Goal: Transaction & Acquisition: Purchase product/service

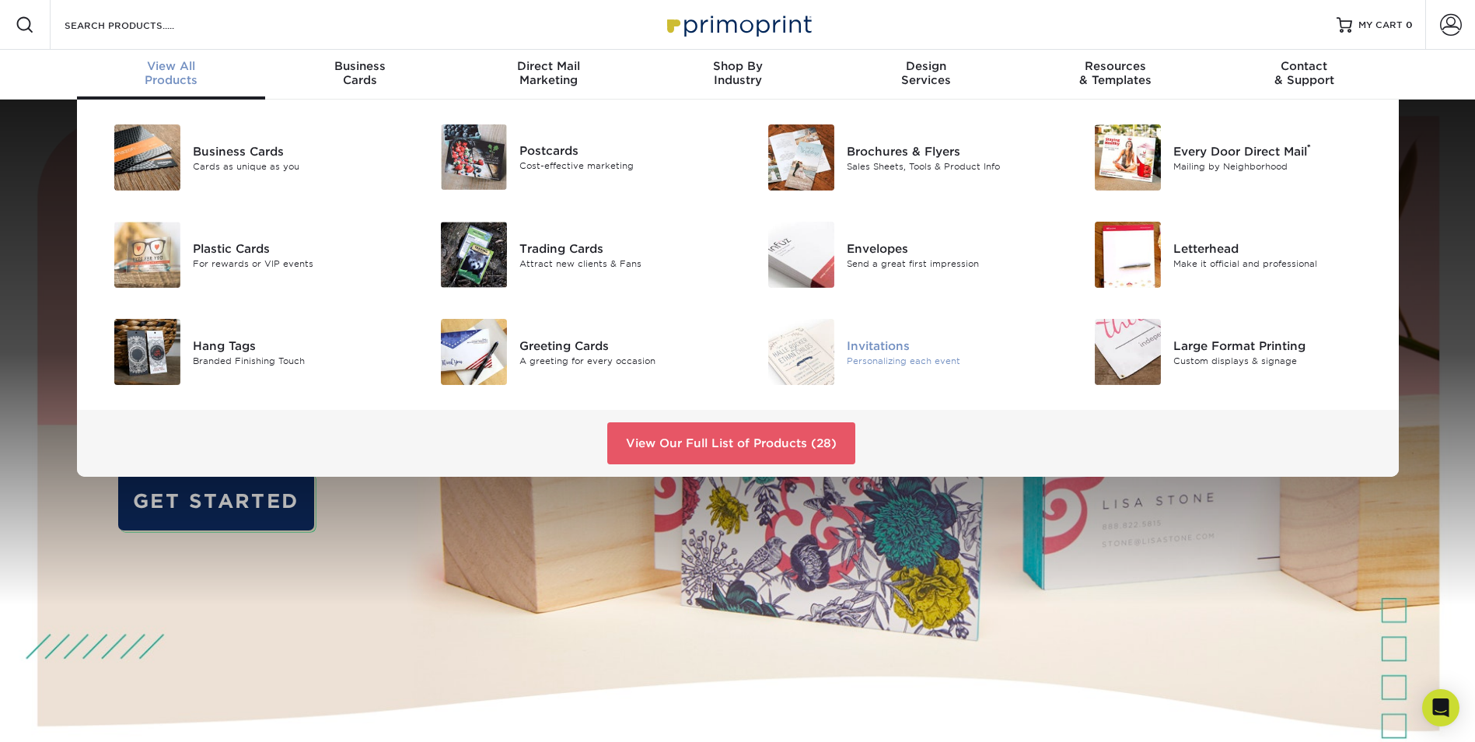
click at [889, 345] on div "Invitations" at bounding box center [950, 345] width 206 height 17
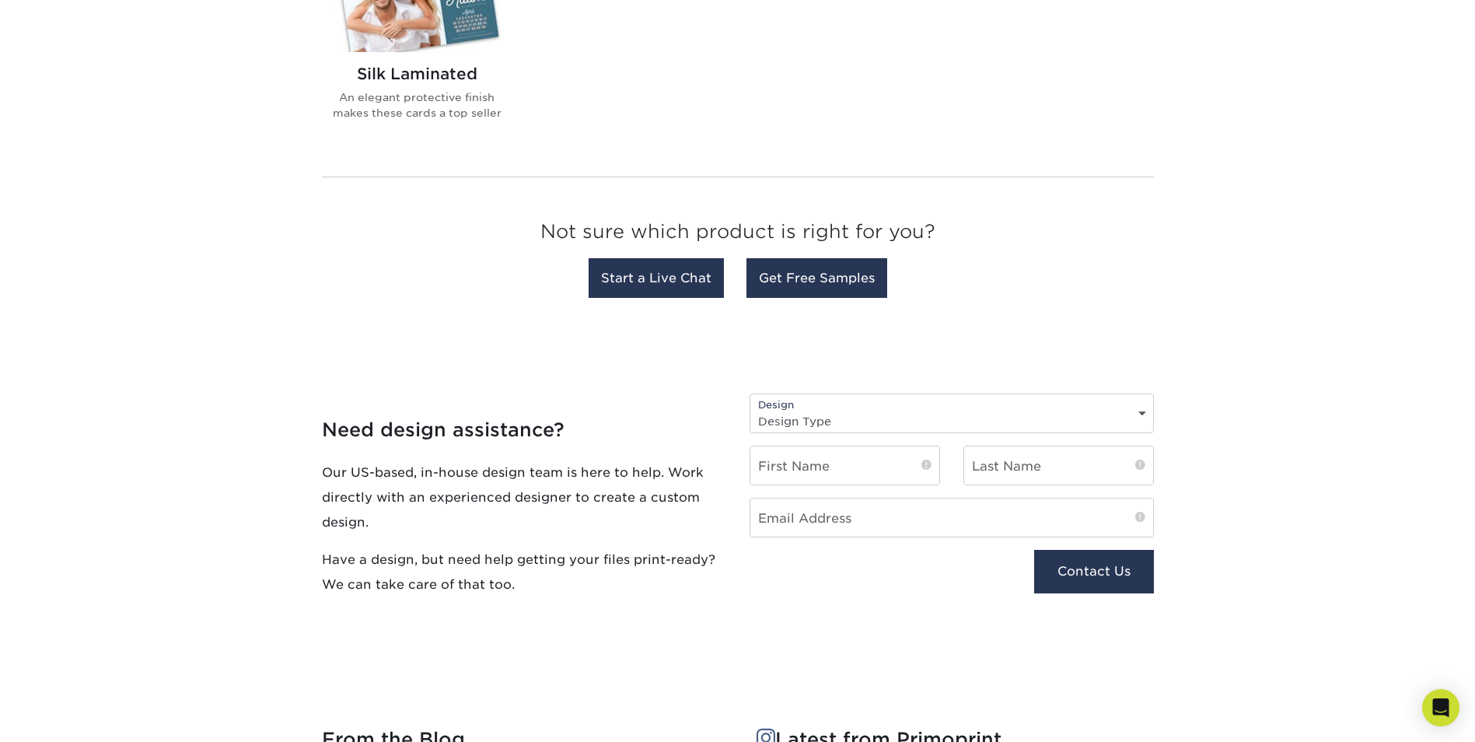
scroll to position [1477, 0]
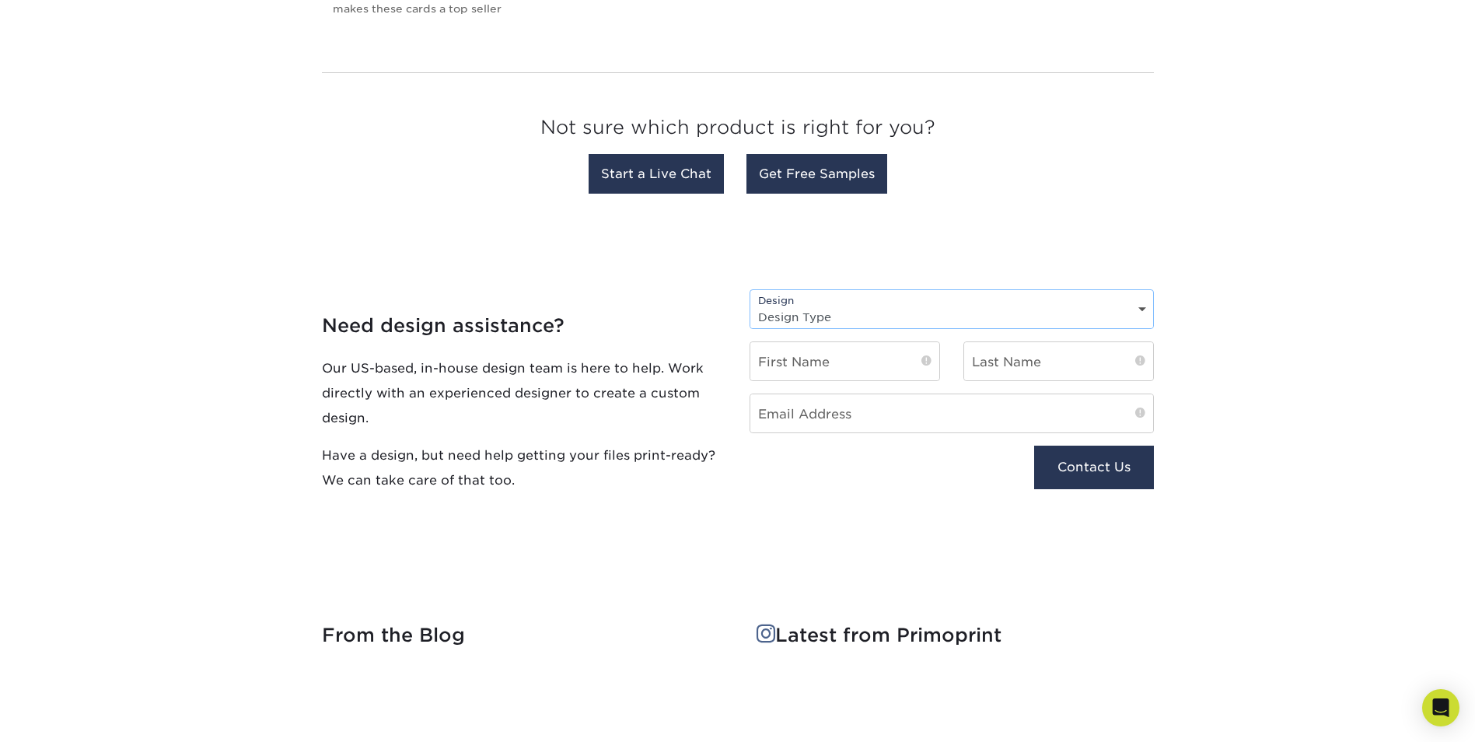
click at [812, 312] on select "Design Type Design Edits New Design" at bounding box center [951, 317] width 403 height 23
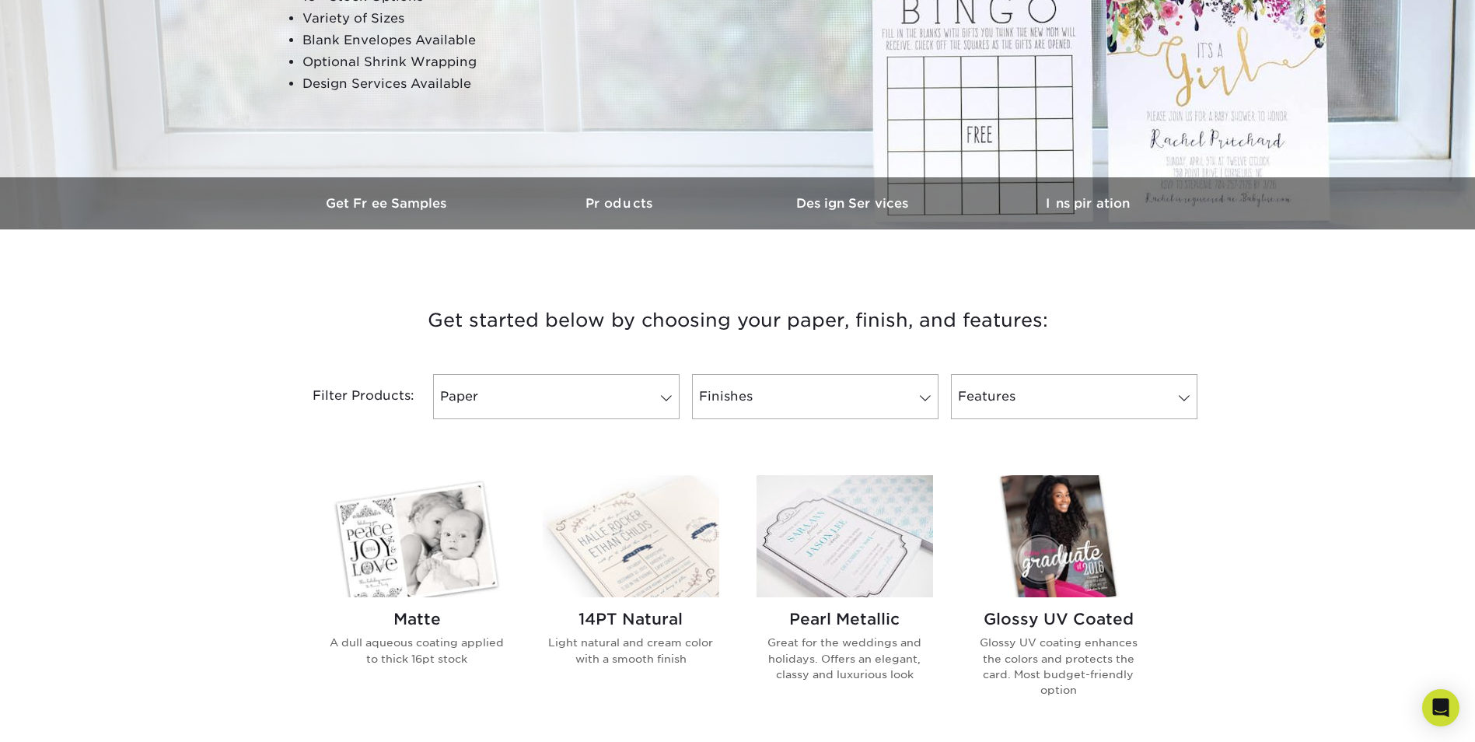
scroll to position [622, 0]
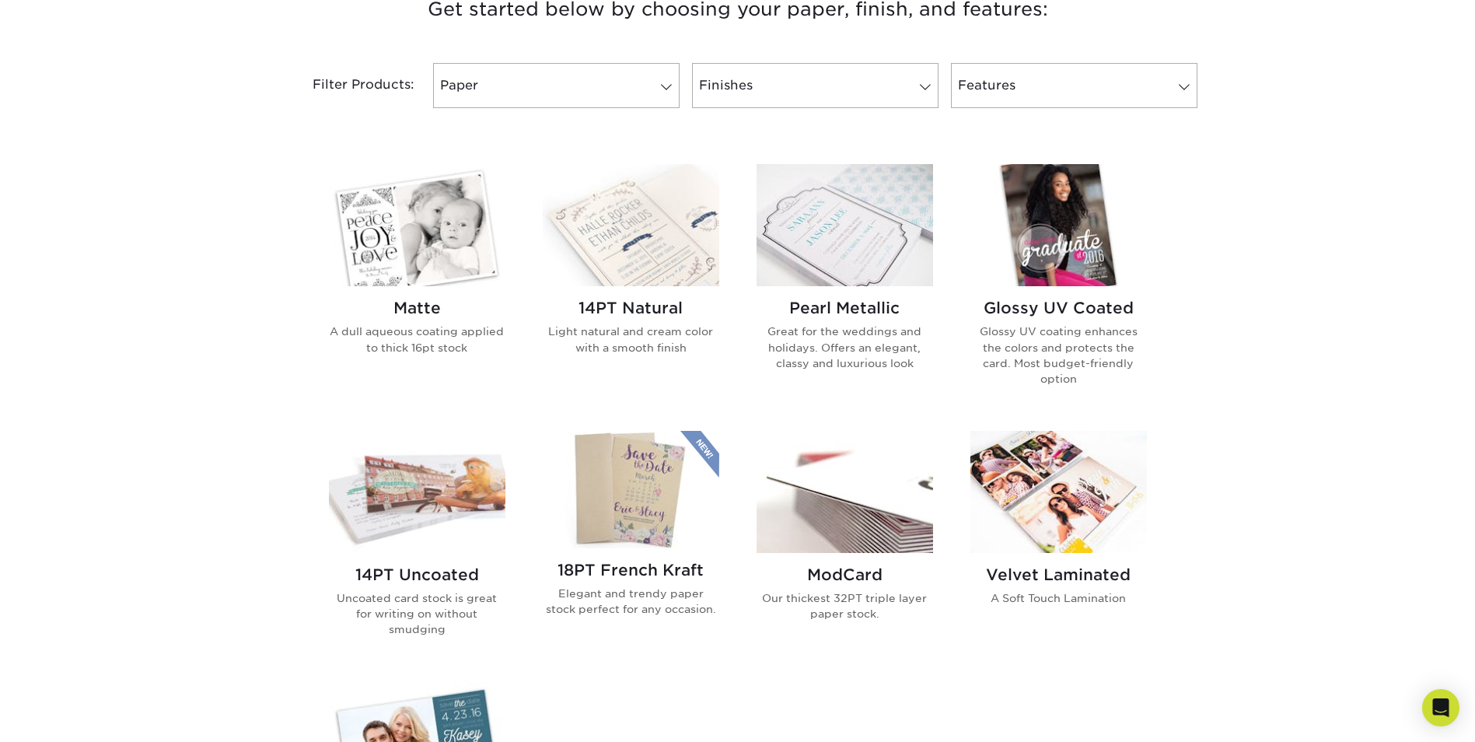
click at [410, 215] on img at bounding box center [417, 225] width 176 height 122
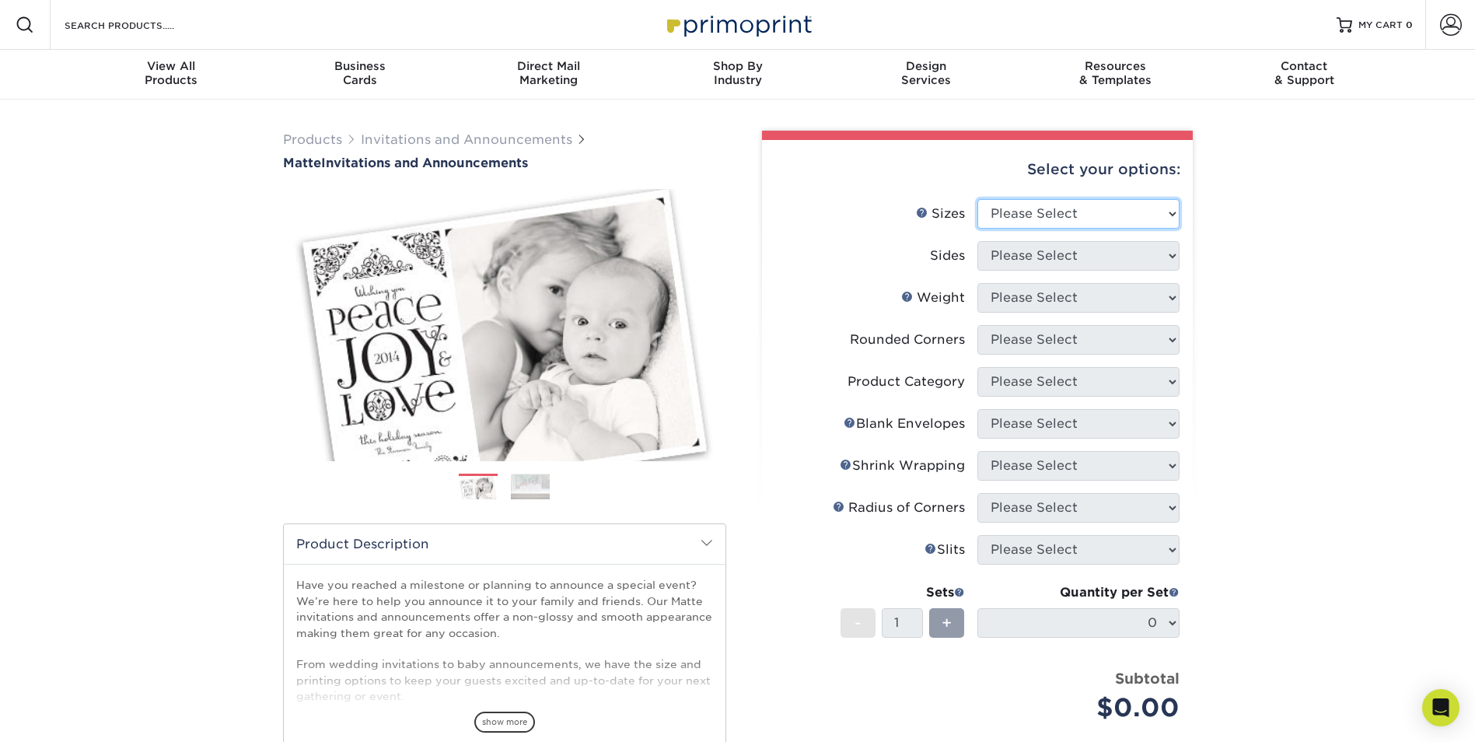
click at [1132, 208] on select "Please Select 4.25" x 5.5" 4.25" x 6" 5" x 7" 5.5" x 8.5" 6" x 6"" at bounding box center [1078, 214] width 202 height 30
select select "5.00x7.00"
click at [977, 199] on select "Please Select 4.25" x 5.5" 4.25" x 6" 5" x 7" 5.5" x 8.5" 6" x 6"" at bounding box center [1078, 214] width 202 height 30
click at [1009, 256] on select "Please Select Print Both Sides Print Front Only" at bounding box center [1078, 256] width 202 height 30
select select "32d3c223-f82c-492b-b915-ba065a00862f"
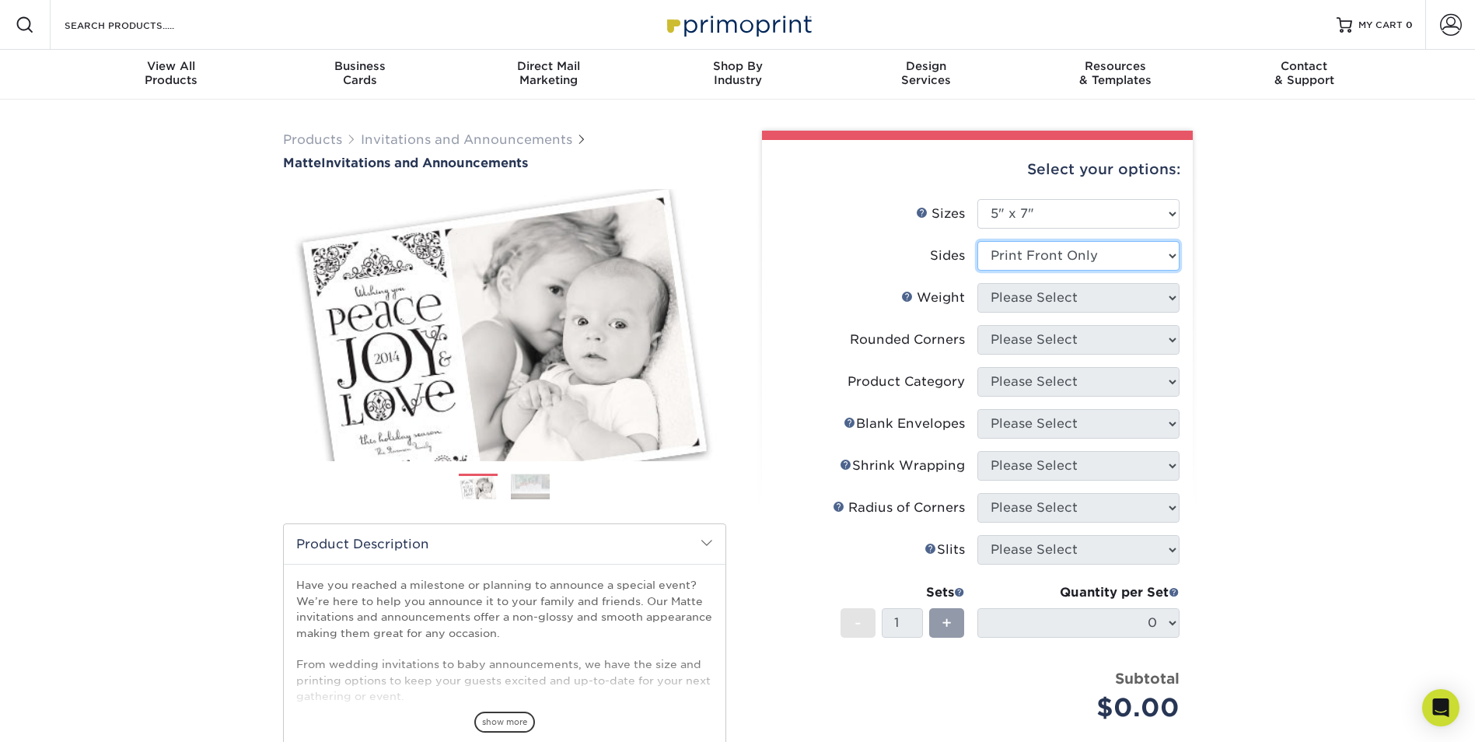
click at [977, 241] on select "Please Select Print Both Sides Print Front Only" at bounding box center [1078, 256] width 202 height 30
click at [1007, 302] on select "Please Select 16PT" at bounding box center [1078, 298] width 202 height 30
select select "16PT"
click at [977, 283] on select "Please Select 16PT" at bounding box center [1078, 298] width 202 height 30
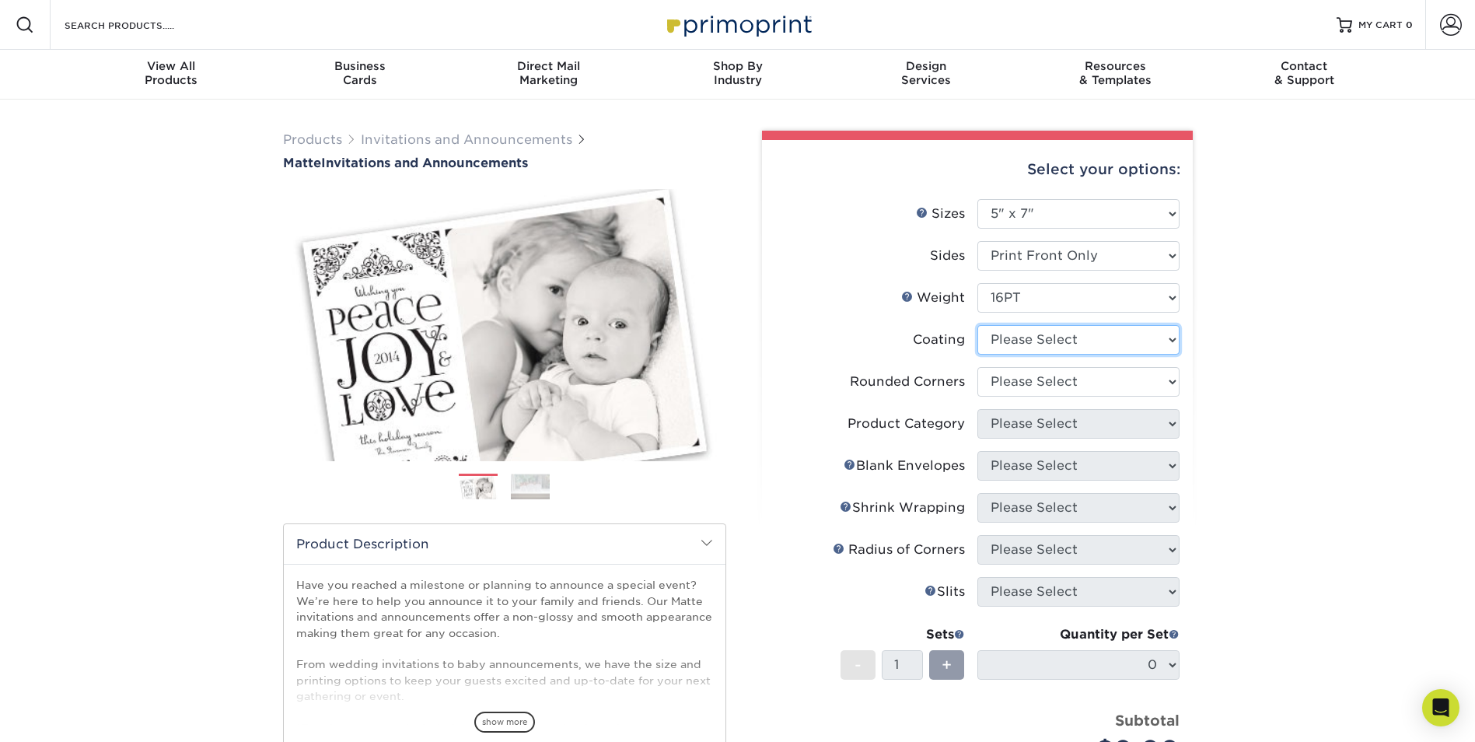
click at [998, 346] on select at bounding box center [1078, 340] width 202 height 30
select select "121bb7b5-3b4d-429f-bd8d-bbf80e953313"
click at [977, 325] on select at bounding box center [1078, 340] width 202 height 30
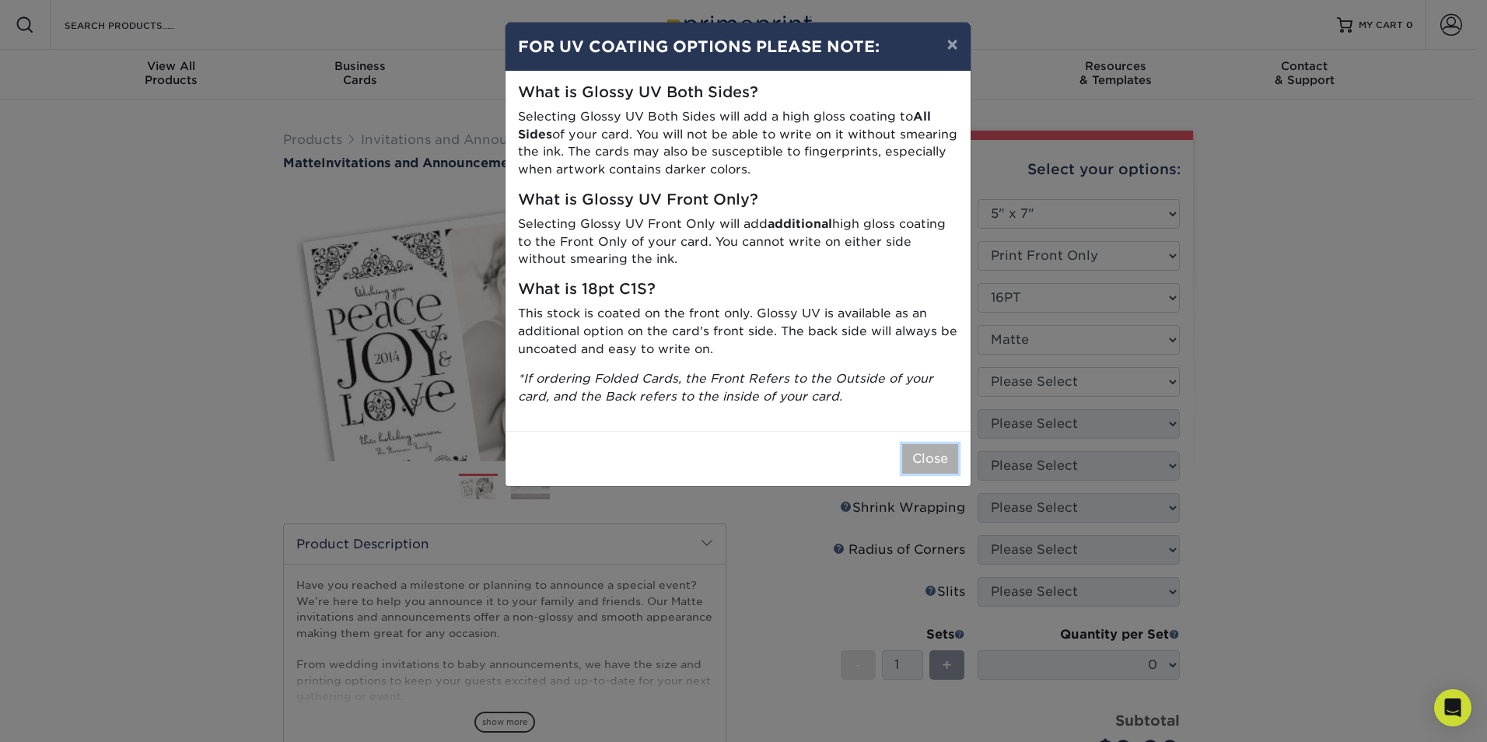
click at [915, 459] on button "Close" at bounding box center [930, 459] width 56 height 30
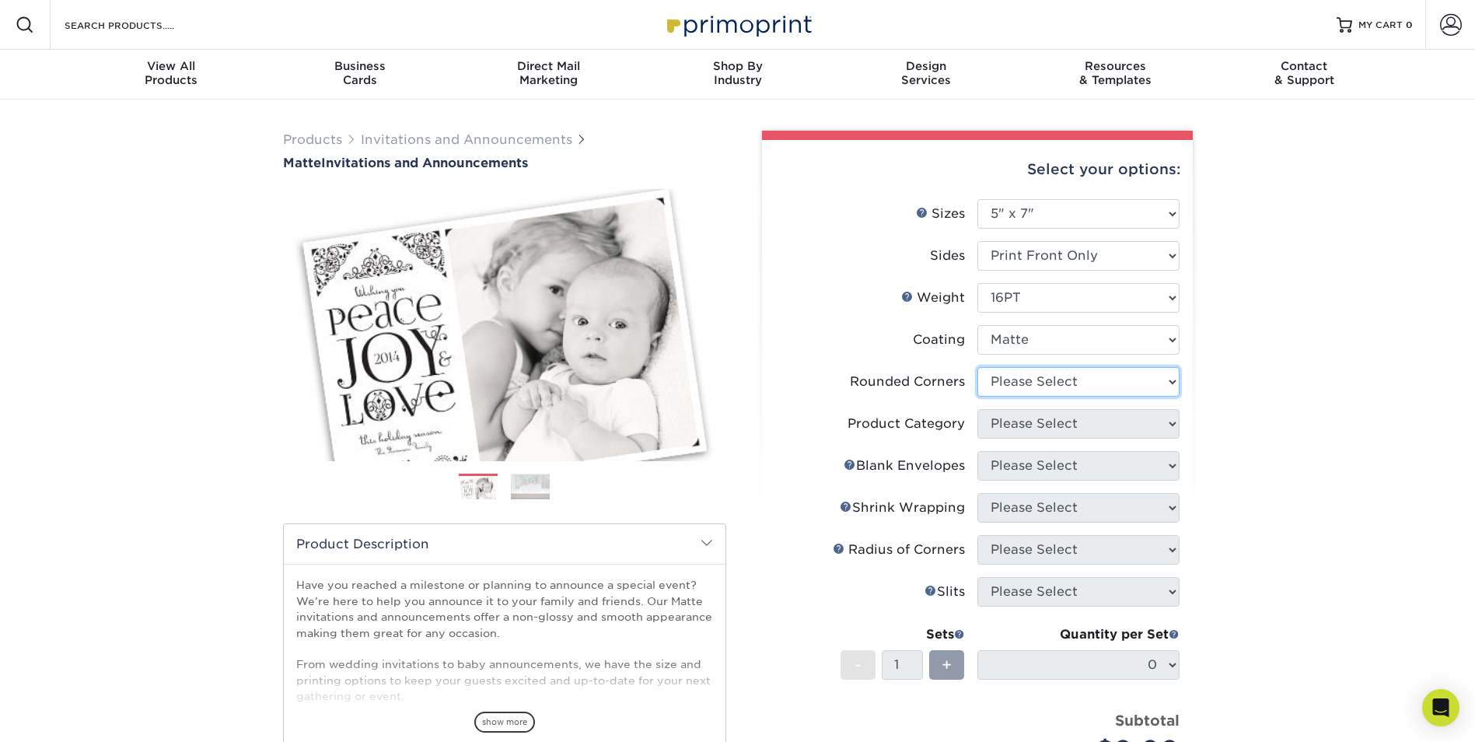
click at [1036, 386] on select "Please Select Yes - Round 4 Corners No" at bounding box center [1078, 382] width 202 height 30
select select "0"
click at [977, 367] on select "Please Select Yes - Round 4 Corners No" at bounding box center [1078, 382] width 202 height 30
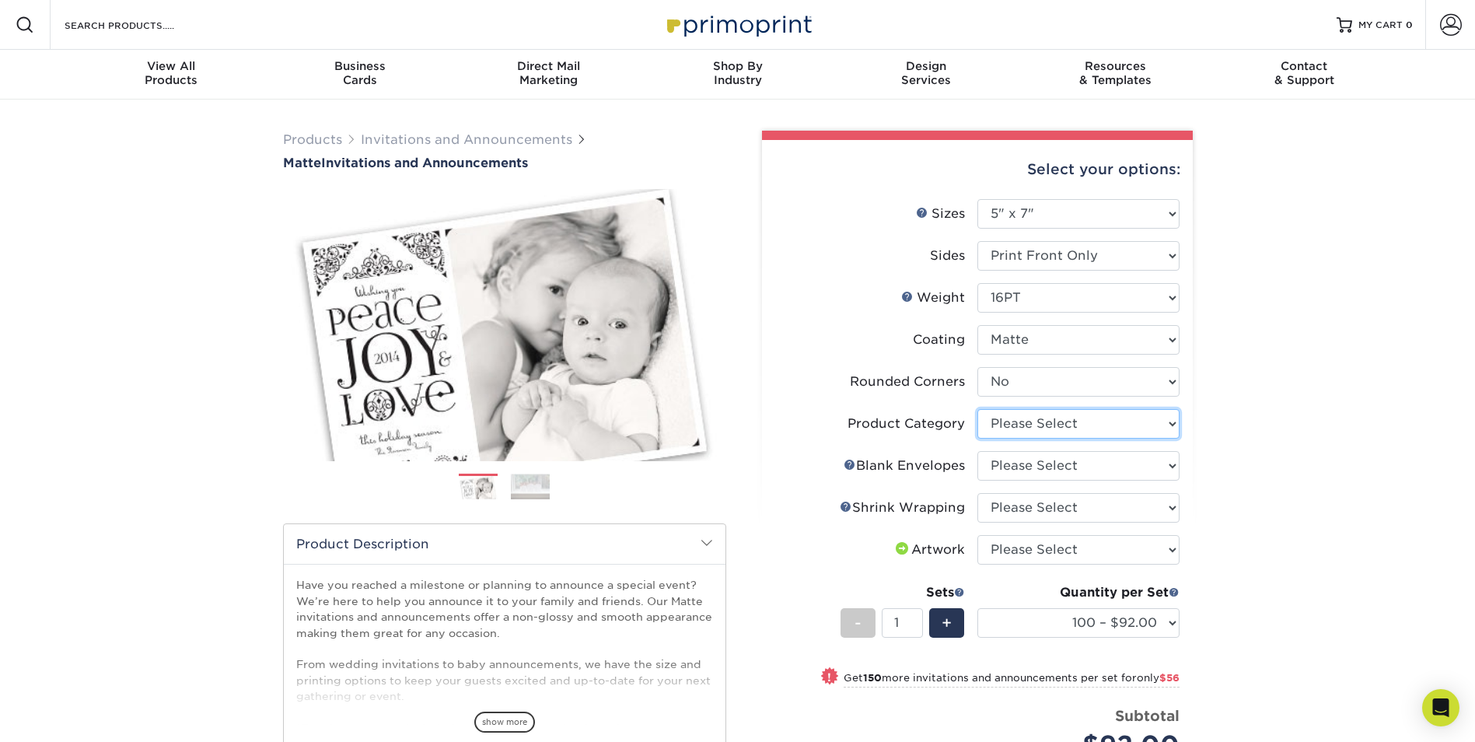
click at [1001, 424] on select "Please Select Announcement Cards" at bounding box center [1078, 424] width 202 height 30
click at [977, 409] on select "Please Select Announcement Cards" at bounding box center [1078, 424] width 202 height 30
click at [1022, 427] on select "Please Select Announcement Cards" at bounding box center [1078, 424] width 202 height 30
select select "afc43903-b91d-4869-9f05-9fa1eb7dcbea"
click at [977, 409] on select "Please Select Announcement Cards" at bounding box center [1078, 424] width 202 height 30
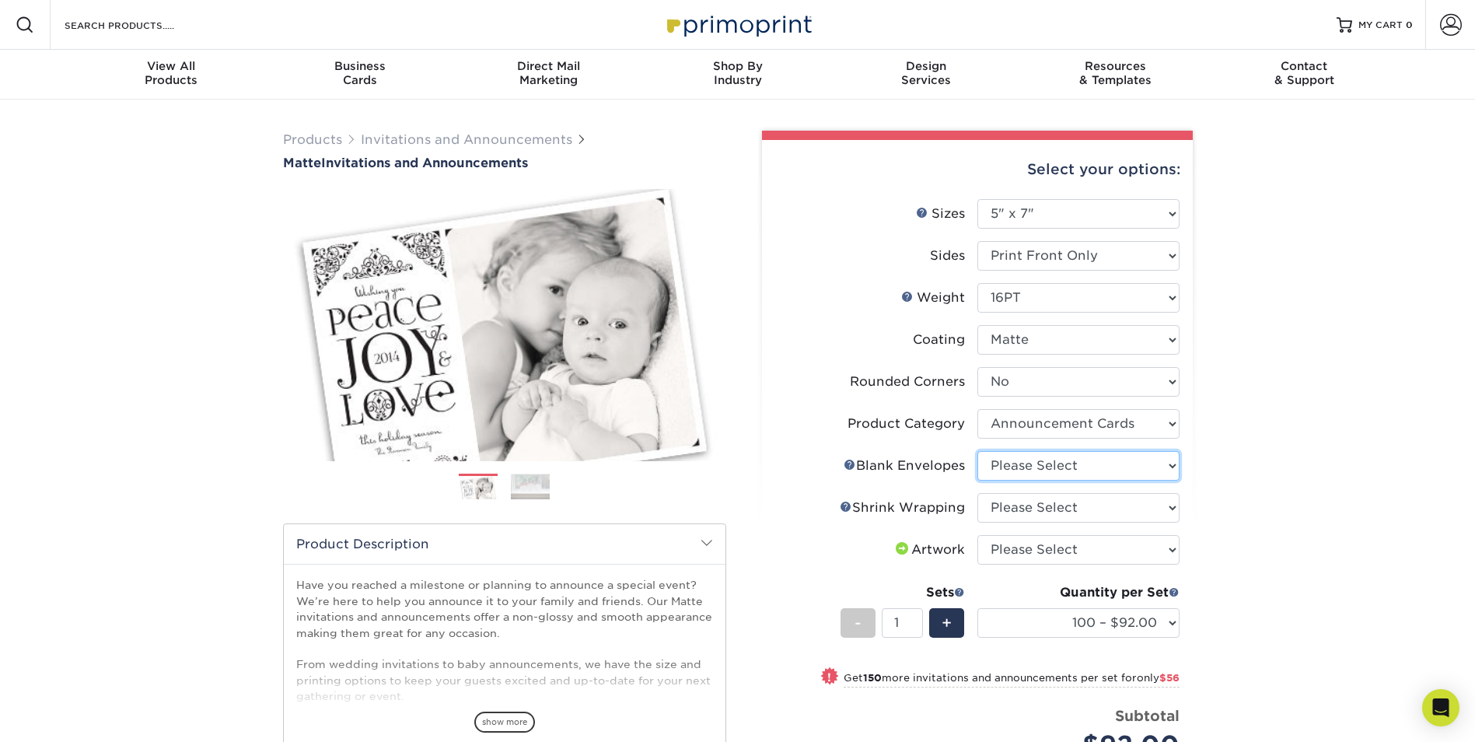
click at [1012, 461] on select "Please Select No Blank Envelopes Yes 100 Envelopes A7 Yes 250 Envelopes A7 Yes …" at bounding box center [1078, 466] width 202 height 30
select select "fbee4f87-2c82-4564-9369-8ec6b2bafa72"
click at [977, 451] on select "Please Select No Blank Envelopes Yes 100 Envelopes A7 Yes 250 Envelopes A7 Yes …" at bounding box center [1078, 466] width 202 height 30
click at [1011, 514] on select "Please Select No Shrink Wrapping Shrink Wrap 100 Per Package Shrink Wrap 50 Per…" at bounding box center [1078, 508] width 202 height 30
select select "c8749376-e7da-41d0-b3dc-647faf84d907"
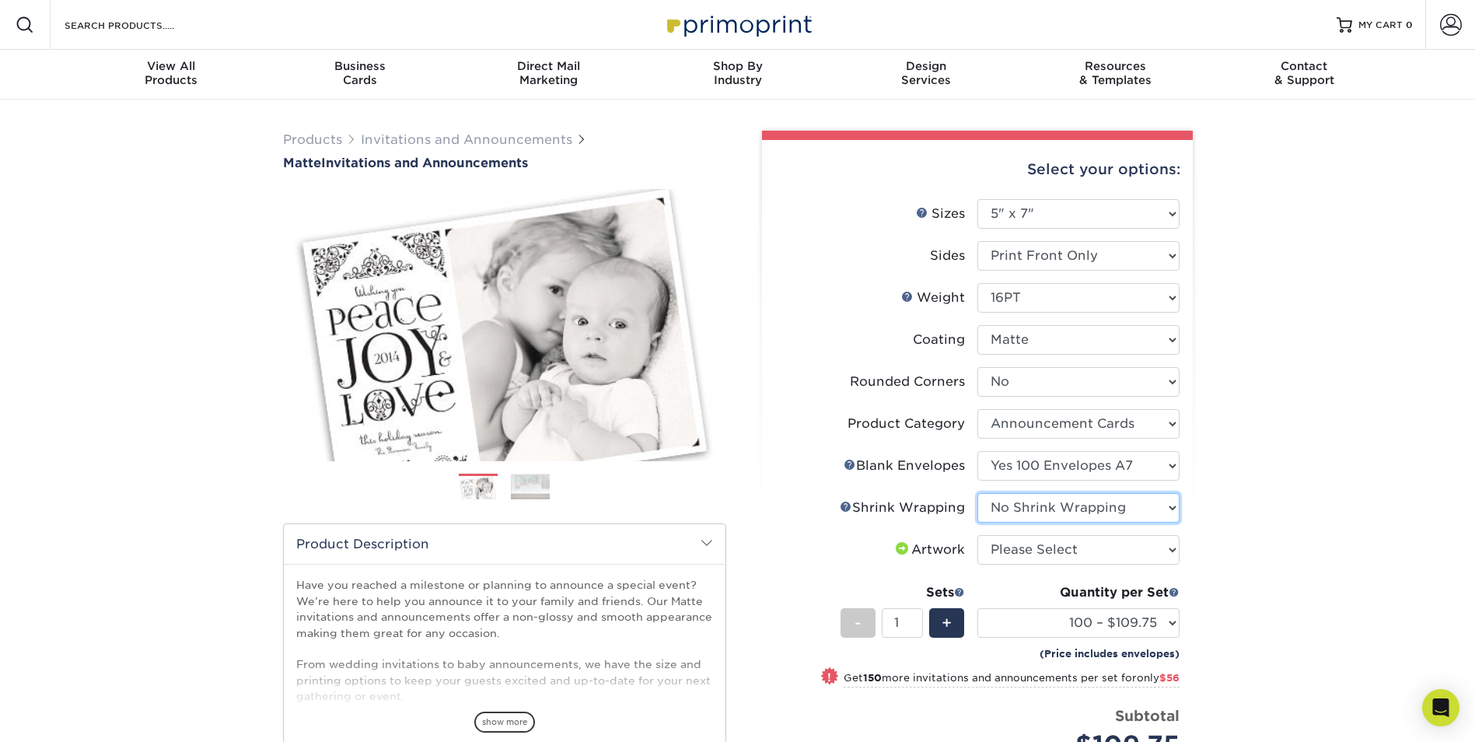
click at [977, 493] on select "Please Select No Shrink Wrapping Shrink Wrap 100 Per Package Shrink Wrap 50 Per…" at bounding box center [1078, 508] width 202 height 30
click at [1022, 547] on select "Please Select I will upload files I need a design - $100" at bounding box center [1078, 550] width 202 height 30
select select "upload"
click at [977, 535] on select "Please Select I will upload files I need a design - $100" at bounding box center [1078, 550] width 202 height 30
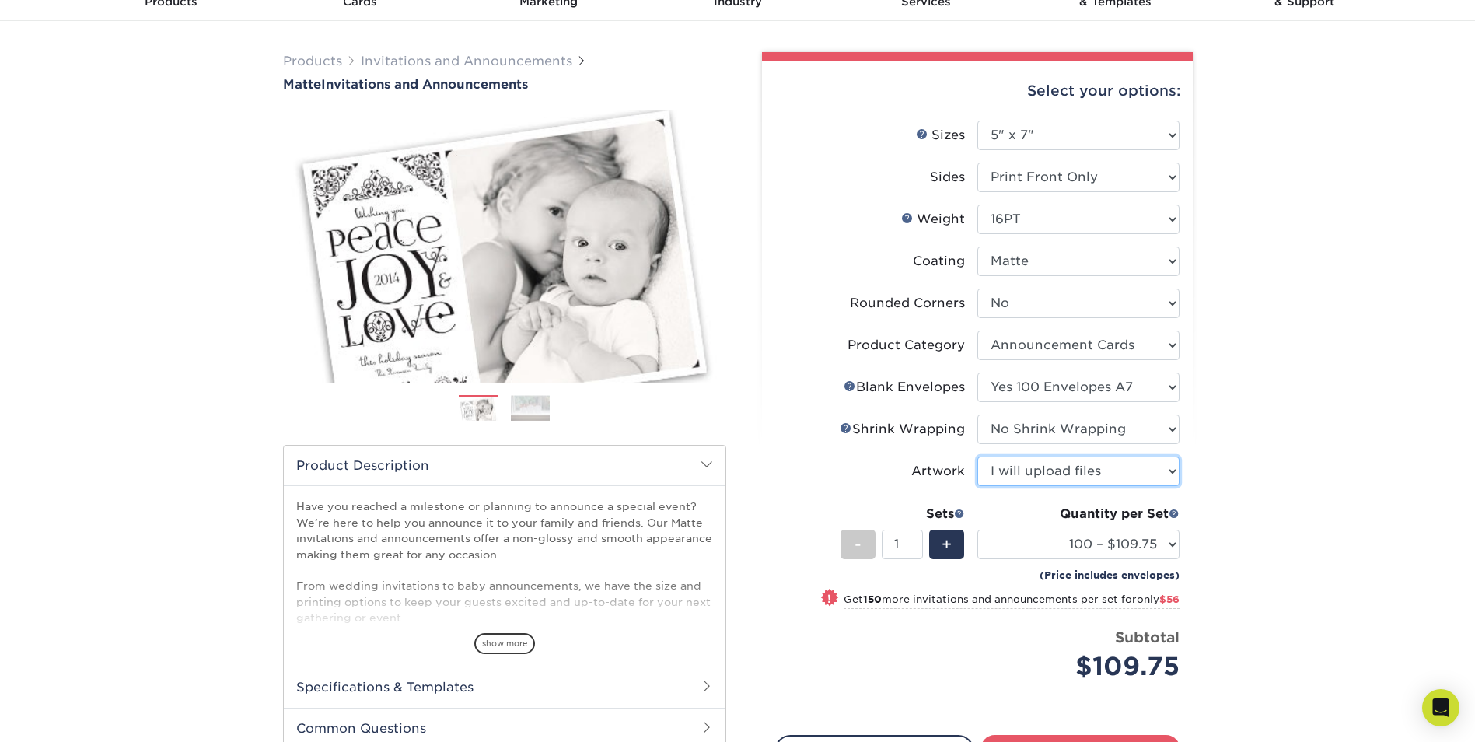
scroll to position [155, 0]
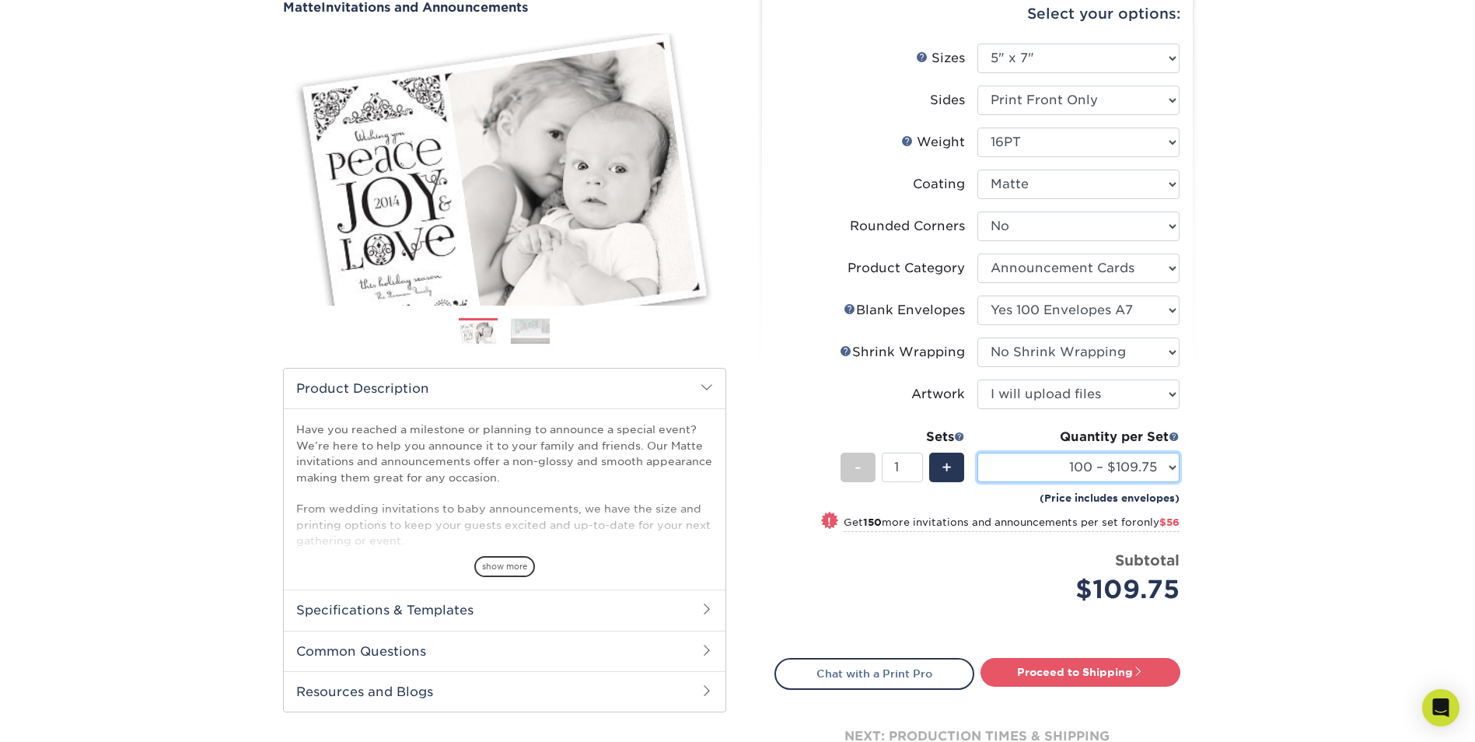
click at [1167, 465] on select "100 – $109.75 250 – $165.75 500 – $207.75 1000 – $231.75 2500 – $362.75 5000 – …" at bounding box center [1078, 467] width 202 height 30
click at [977, 452] on select "100 – $109.75 250 – $165.75 500 – $207.75 1000 – $231.75 2500 – $362.75 5000 – …" at bounding box center [1078, 467] width 202 height 30
click at [1172, 462] on select "100 – $109.75 250 – $165.75 500 – $207.75 1000 – $231.75 2500 – $362.75 5000 – …" at bounding box center [1078, 467] width 202 height 30
click at [977, 452] on select "100 – $109.75 250 – $165.75 500 – $207.75 1000 – $231.75 2500 – $362.75 5000 – …" at bounding box center [1078, 467] width 202 height 30
click at [1099, 456] on select "100 – $109.75 250 – $165.75 500 – $207.75 1000 – $231.75 2500 – $362.75 5000 – …" at bounding box center [1078, 467] width 202 height 30
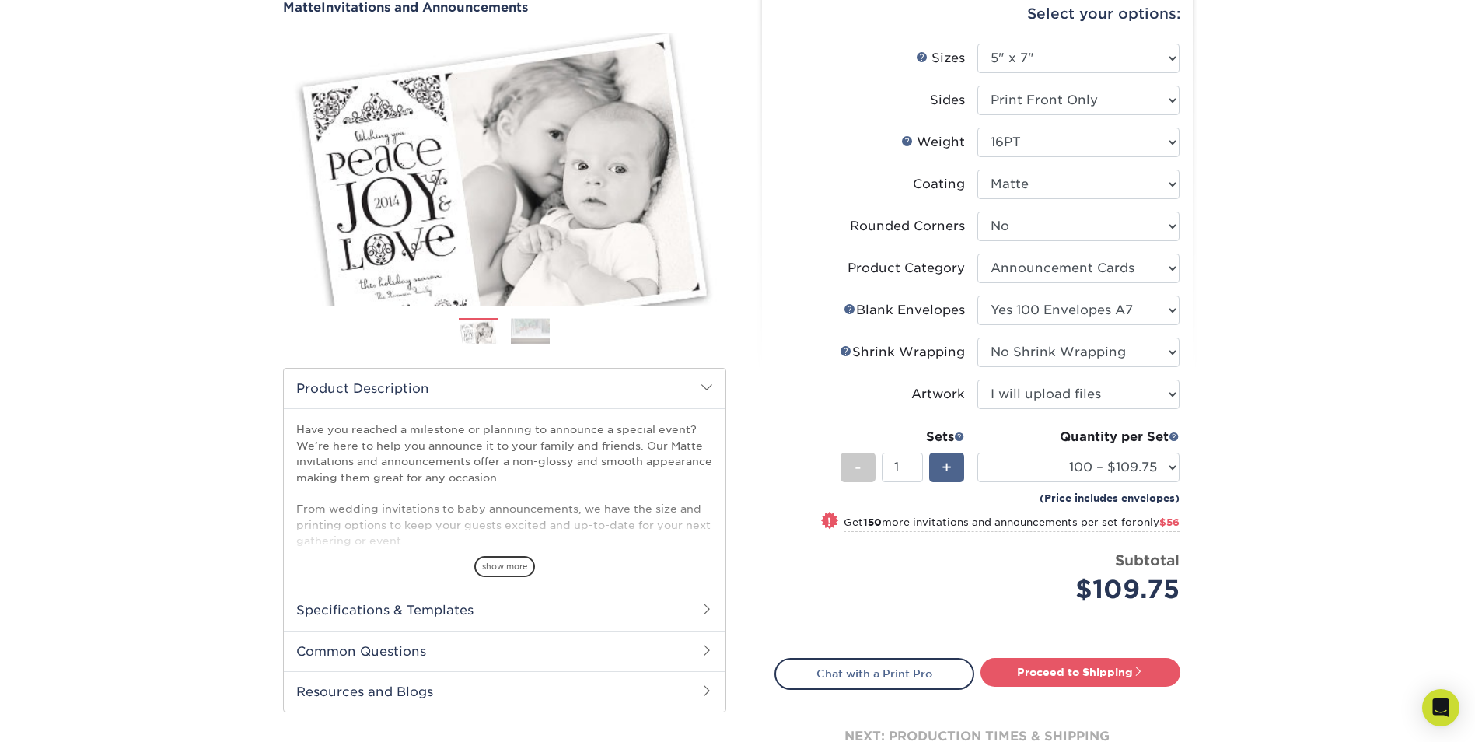
click at [941, 466] on div "+" at bounding box center [946, 467] width 35 height 30
type input "2"
click at [1176, 469] on select "100 – $109.75 250 – $165.75 500 – $207.75 1000 – $231.75 2500 – $362.75 5000 – …" at bounding box center [1078, 467] width 202 height 30
click at [977, 452] on select "100 – $109.75 250 – $165.75 500 – $207.75 1000 – $231.75 2500 – $362.75 5000 – …" at bounding box center [1078, 467] width 202 height 30
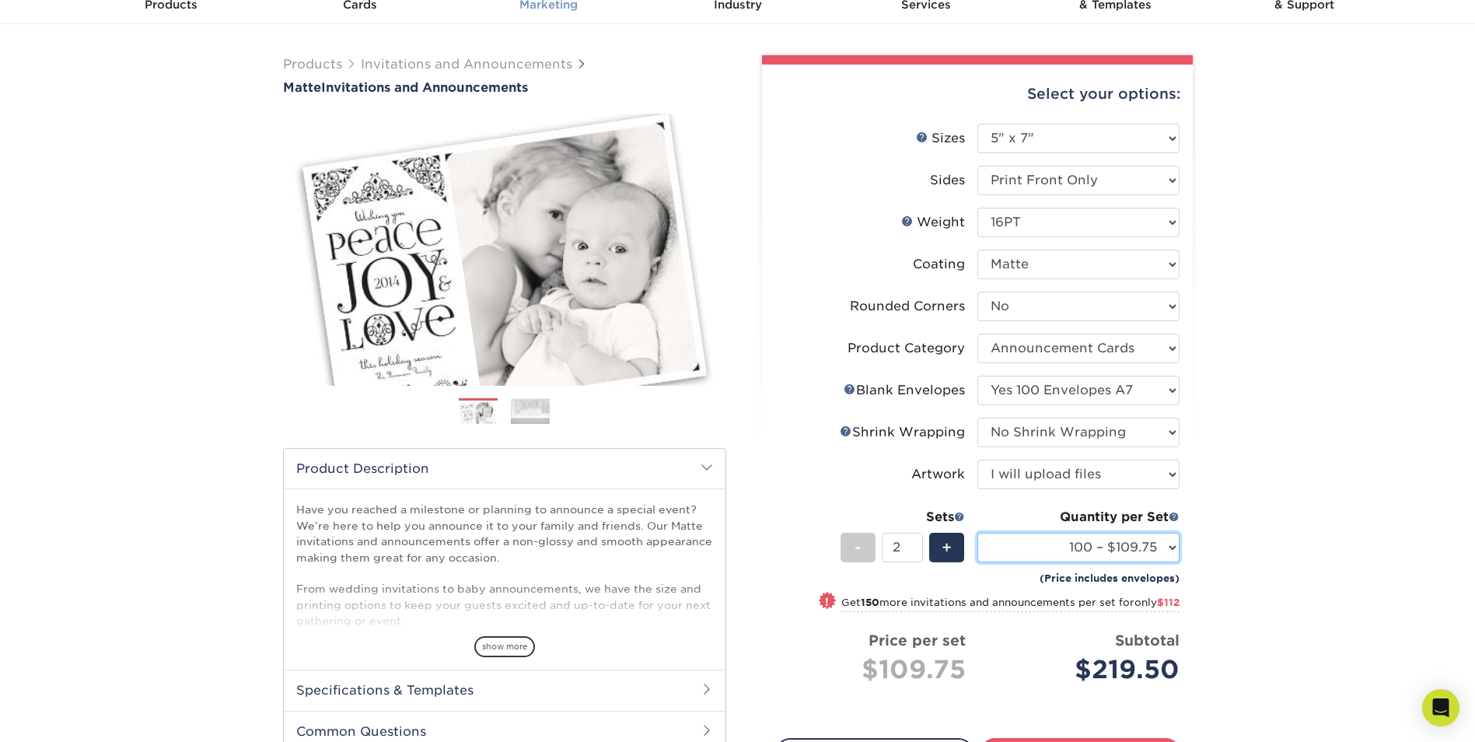
scroll to position [0, 0]
